Goal: Information Seeking & Learning: Learn about a topic

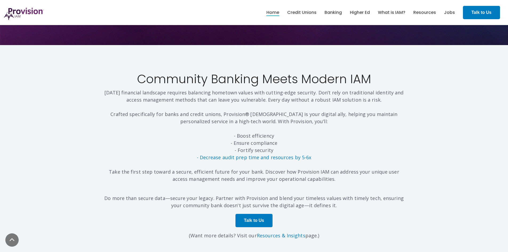
scroll to position [1546, 0]
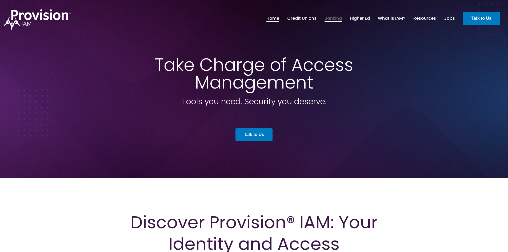
click at [335, 22] on li "Banking" at bounding box center [332, 18] width 17 height 9
click at [334, 18] on link "Banking" at bounding box center [332, 18] width 17 height 9
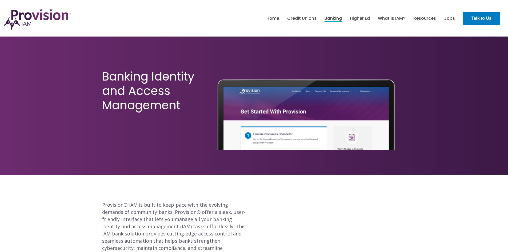
click at [34, 93] on div "Banking Identity and Access Management" at bounding box center [254, 97] width 508 height 155
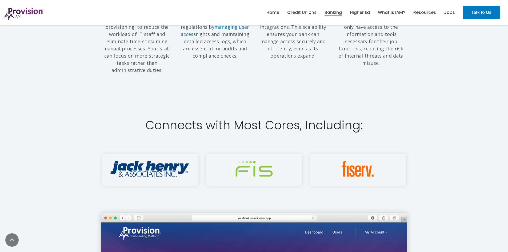
scroll to position [666, 0]
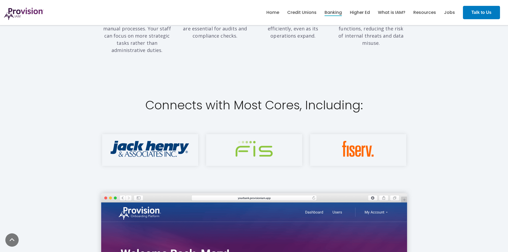
click at [78, 85] on div "Connects with Most Cores, Including:" at bounding box center [254, 103] width 508 height 36
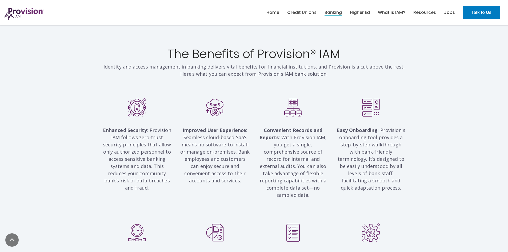
scroll to position [400, 0]
